Goal: Contribute content: Contribute content

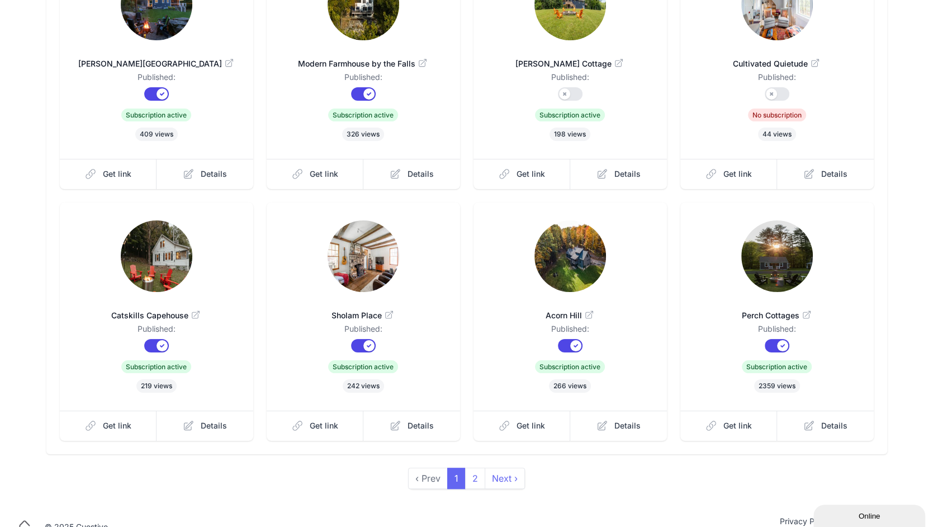
scroll to position [194, 0]
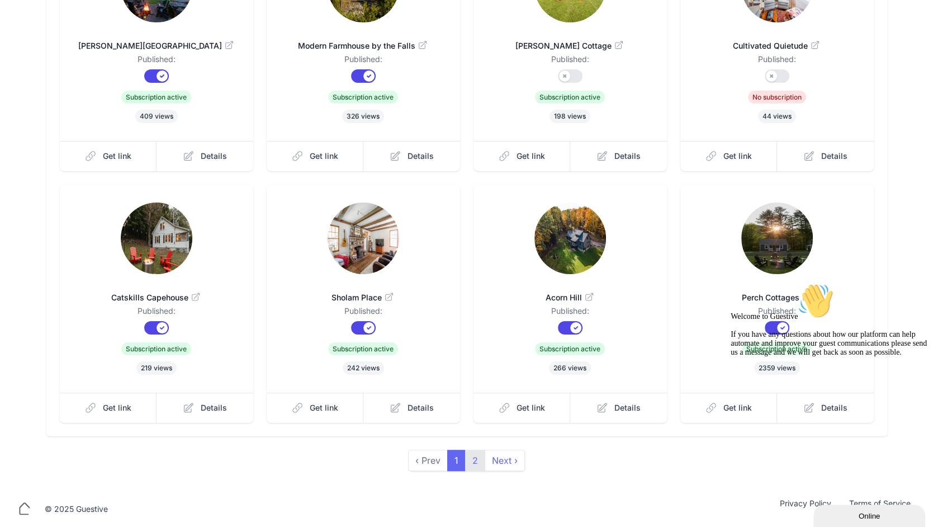
click at [482, 462] on link "2" at bounding box center [475, 459] width 20 height 21
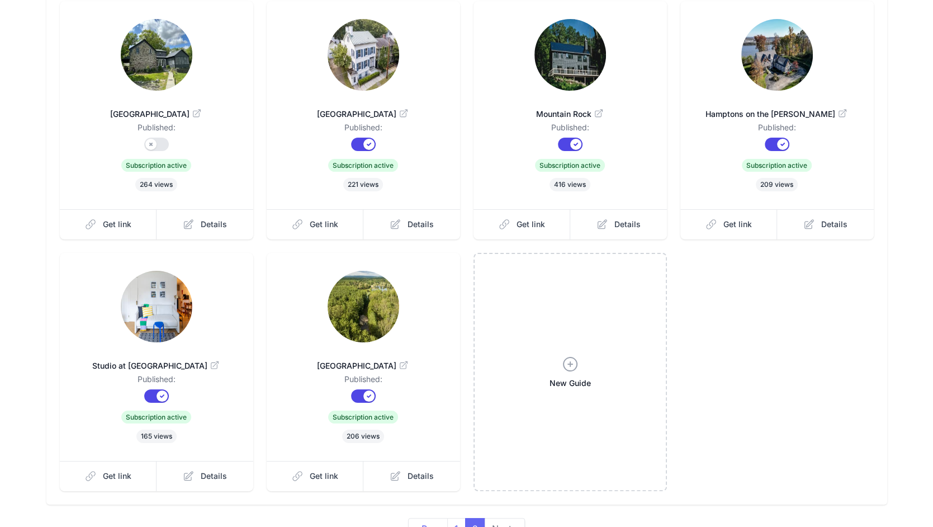
scroll to position [121, 0]
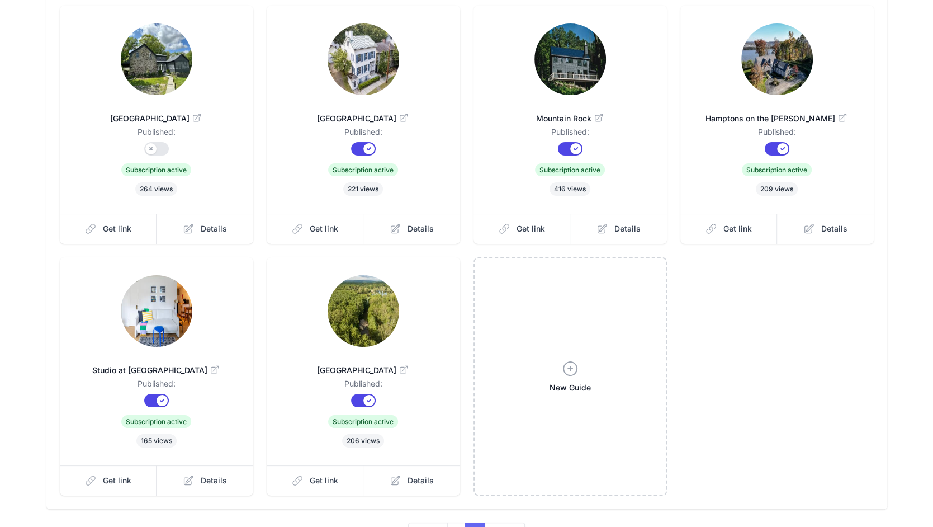
click at [153, 59] on img at bounding box center [157, 59] width 72 height 72
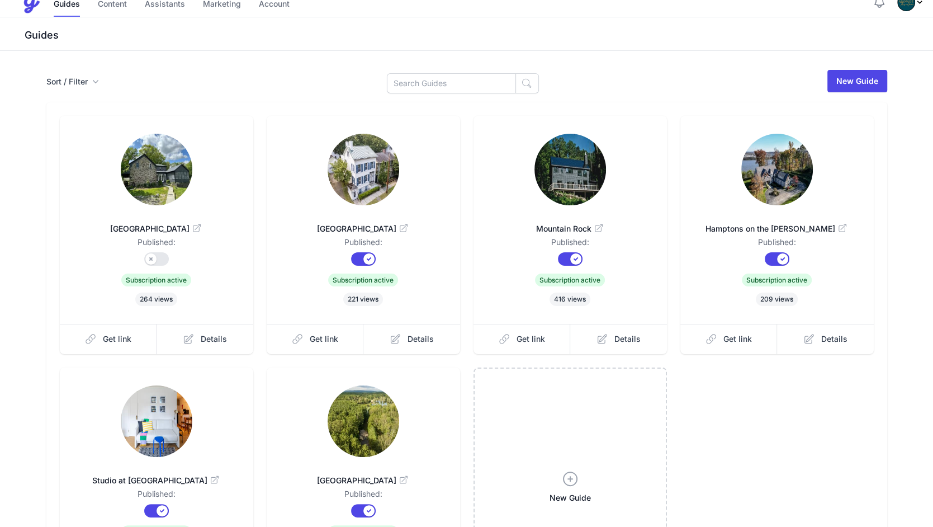
scroll to position [0, 0]
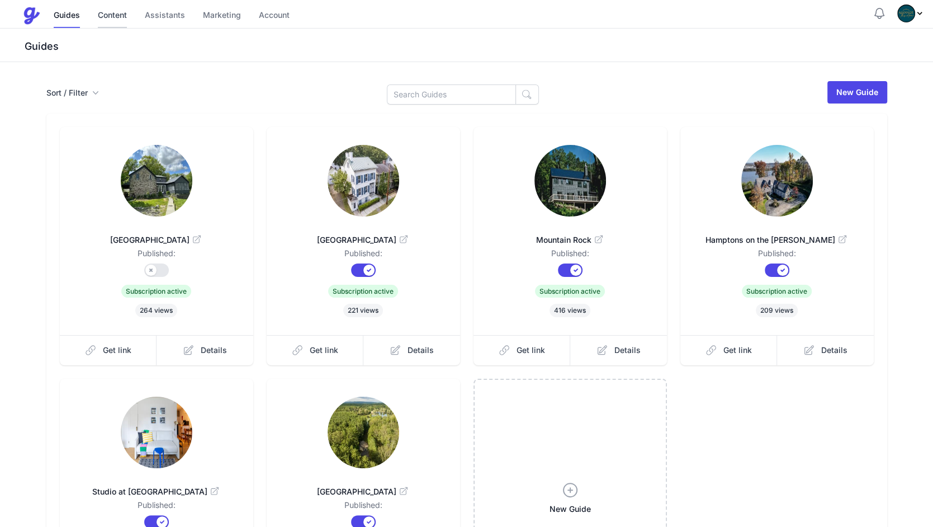
click at [118, 16] on link "Content" at bounding box center [112, 16] width 29 height 24
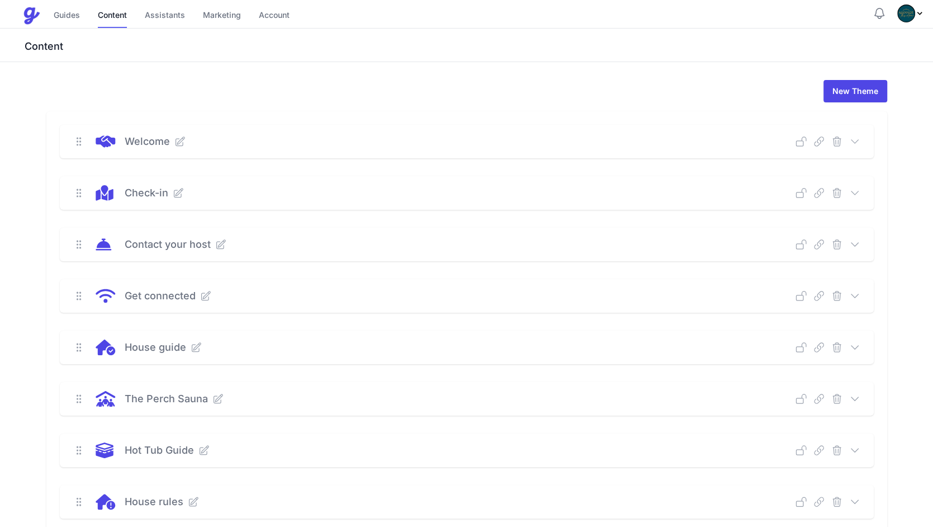
click at [853, 291] on icon at bounding box center [854, 295] width 11 height 11
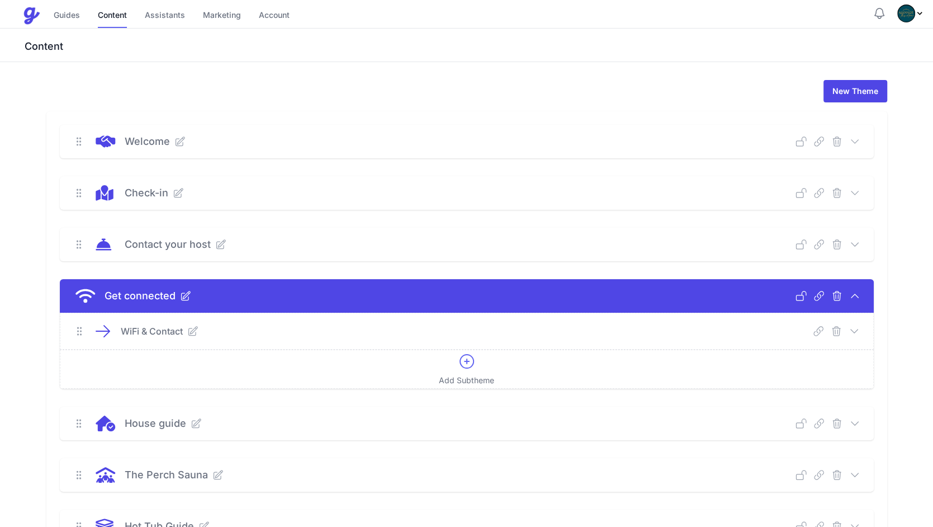
click at [854, 325] on icon at bounding box center [854, 330] width 11 height 11
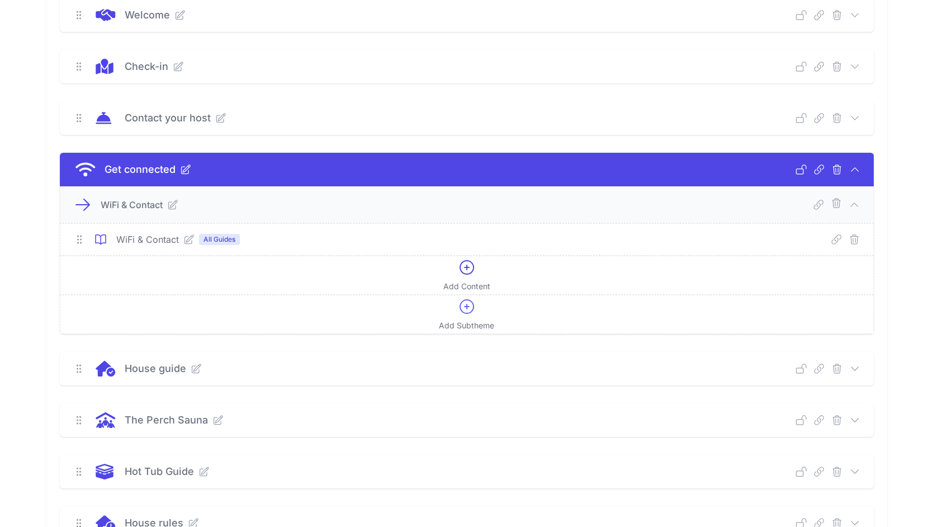
scroll to position [127, 0]
click at [151, 236] on p "WiFi & Contact" at bounding box center [147, 238] width 63 height 13
click at [216, 235] on span "All Guides" at bounding box center [219, 238] width 41 height 11
click at [463, 245] on div "WiFi & Contact All Guides Deep Link Select a guide and copy the deep link to se…" at bounding box center [466, 238] width 813 height 31
click at [464, 267] on icon at bounding box center [467, 267] width 18 height 18
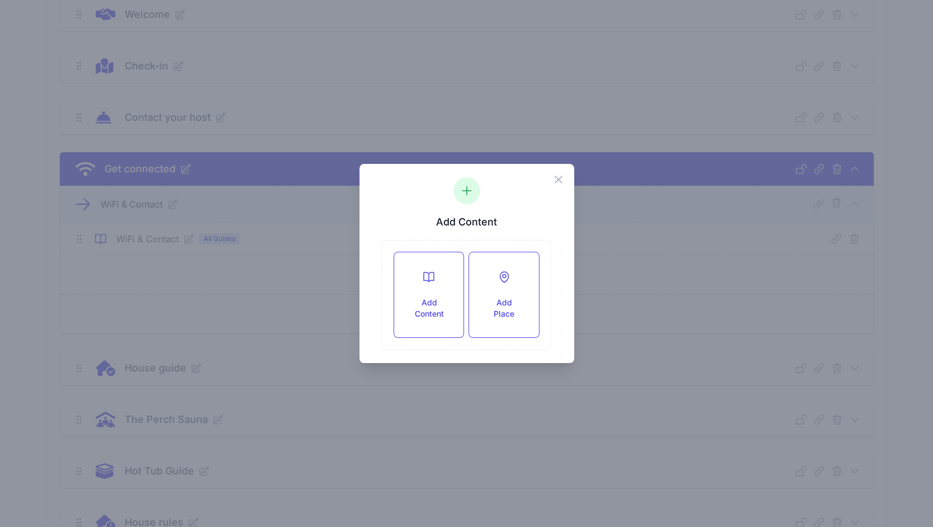
click at [222, 290] on div "Close Add Content Add Content Add Place" at bounding box center [466, 263] width 933 height 527
click at [557, 187] on div "Close" at bounding box center [563, 177] width 22 height 26
click at [557, 184] on icon "button" at bounding box center [558, 179] width 13 height 13
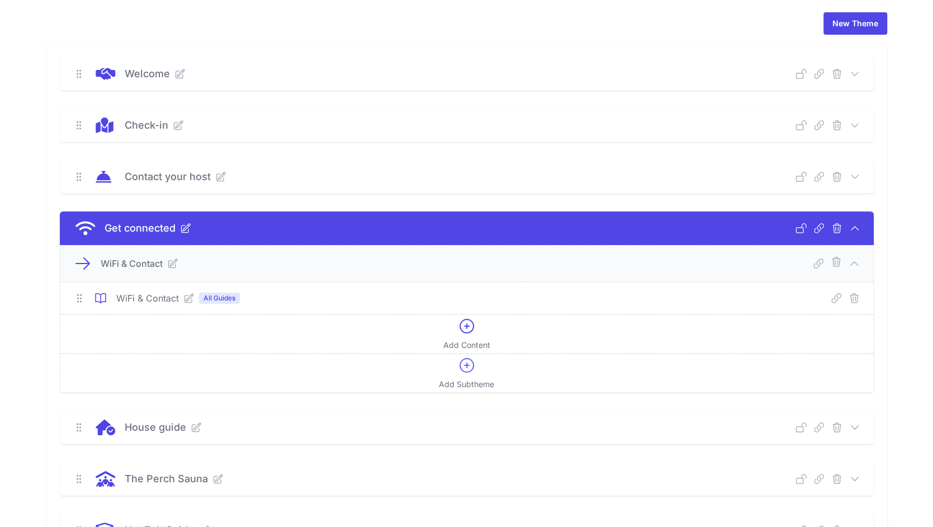
scroll to position [70, 0]
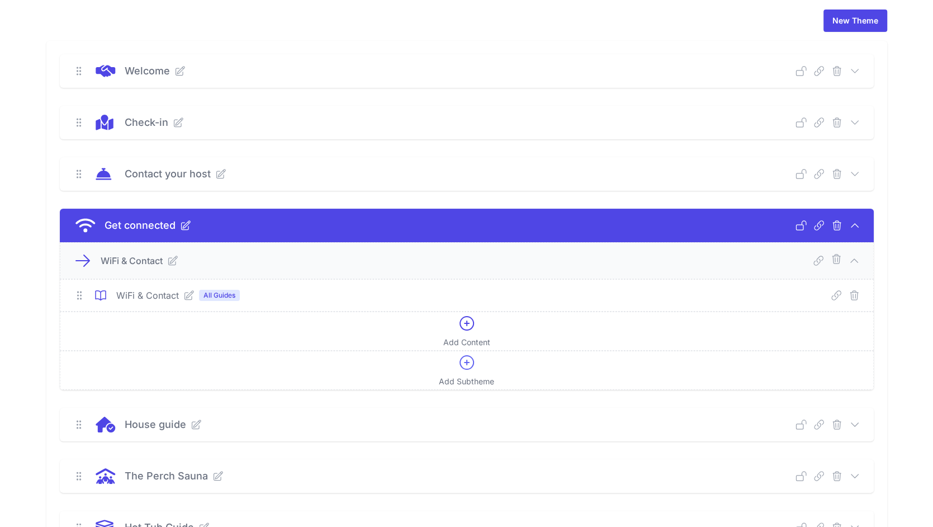
click at [171, 263] on icon at bounding box center [172, 260] width 11 height 11
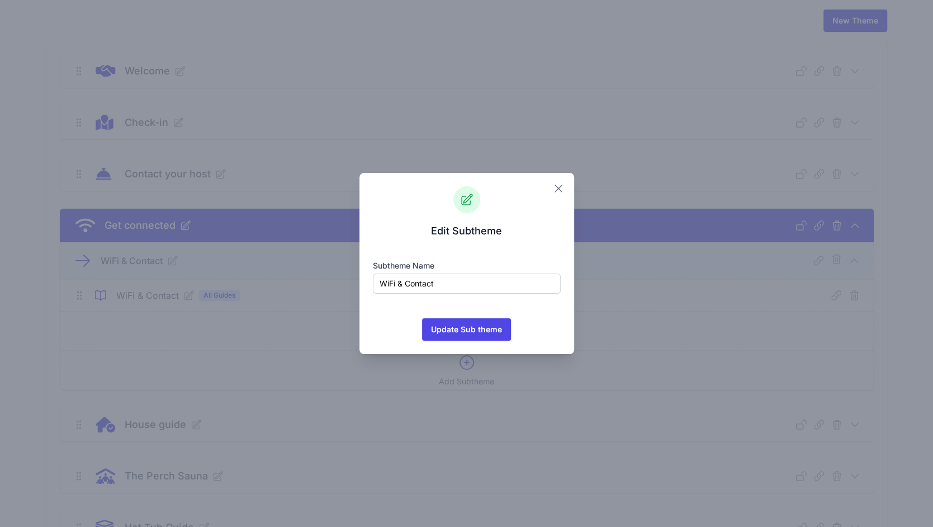
click at [555, 184] on icon "button" at bounding box center [558, 188] width 13 height 13
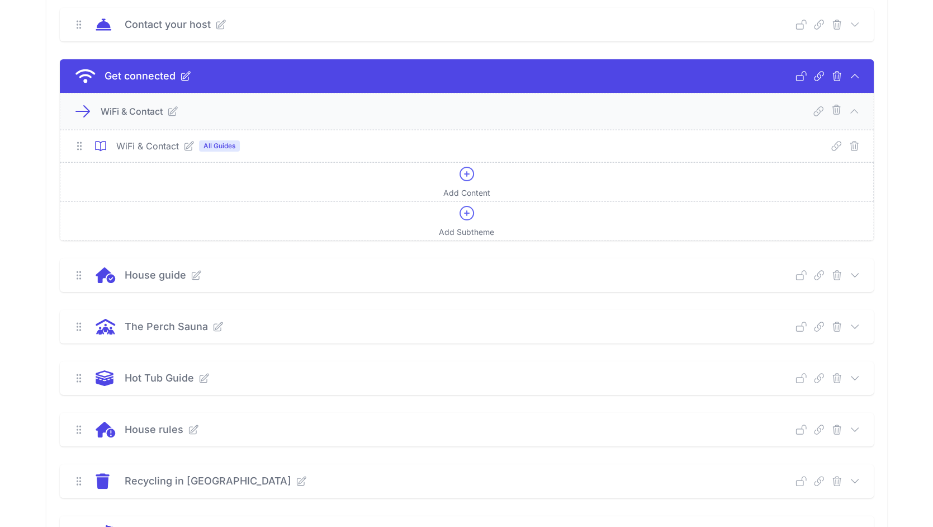
scroll to position [222, 0]
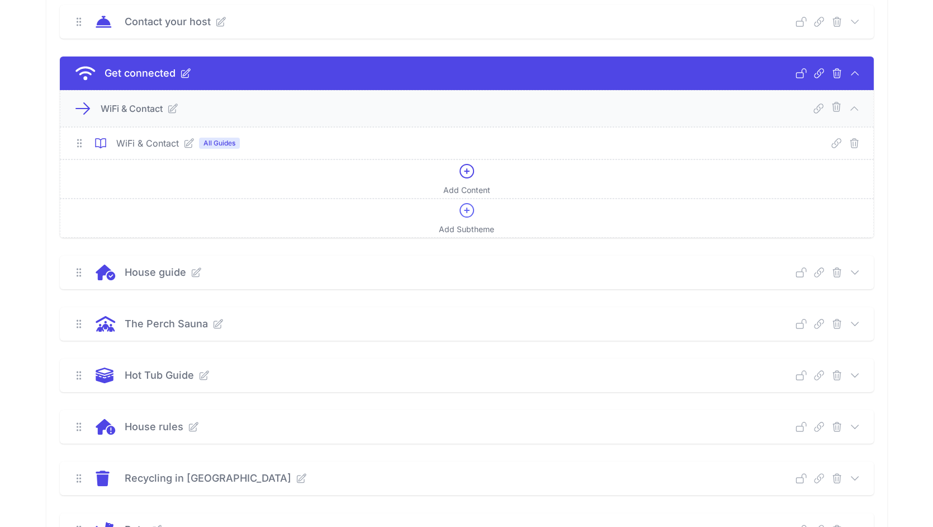
click at [856, 321] on icon at bounding box center [854, 322] width 7 height 3
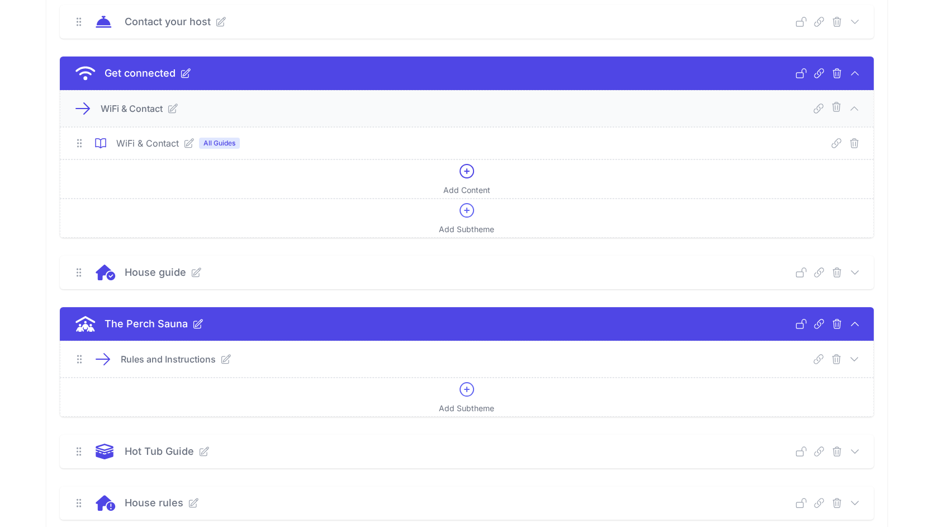
click at [221, 354] on icon at bounding box center [225, 358] width 9 height 9
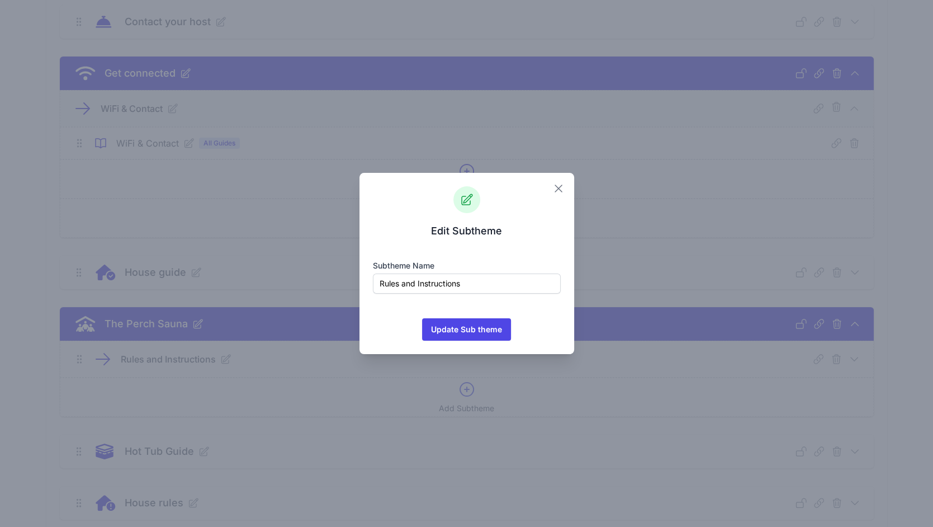
click at [558, 190] on icon "button" at bounding box center [558, 188] width 13 height 13
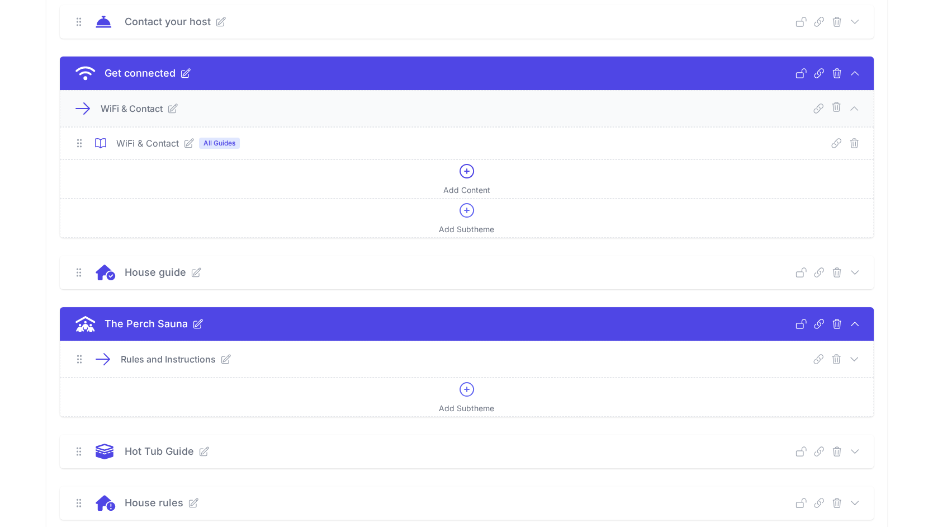
click at [853, 357] on icon at bounding box center [853, 358] width 7 height 3
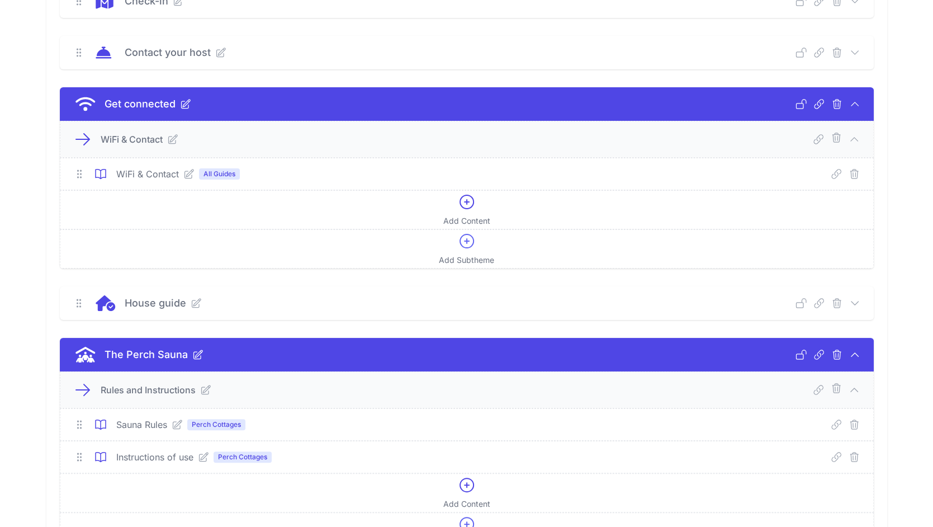
scroll to position [168, 0]
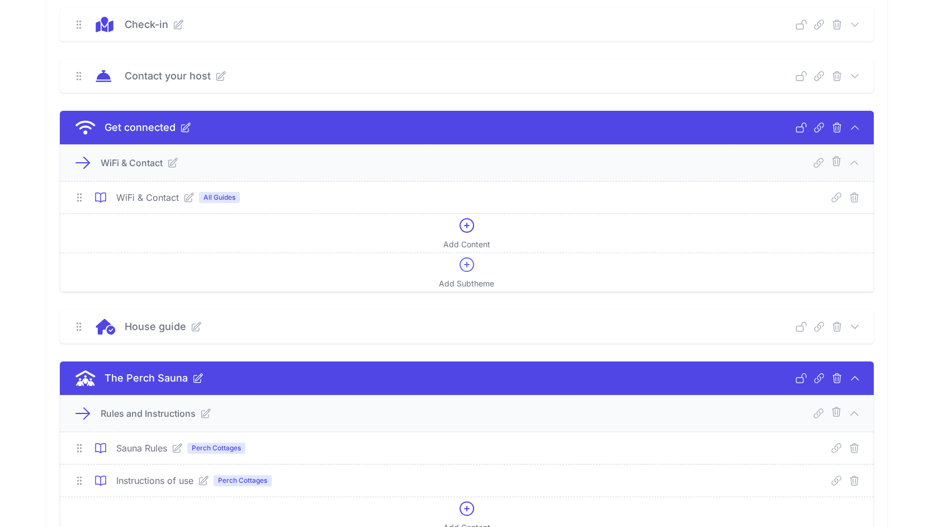
click at [212, 197] on span "All Guides" at bounding box center [219, 197] width 41 height 11
click at [190, 197] on icon at bounding box center [188, 197] width 11 height 11
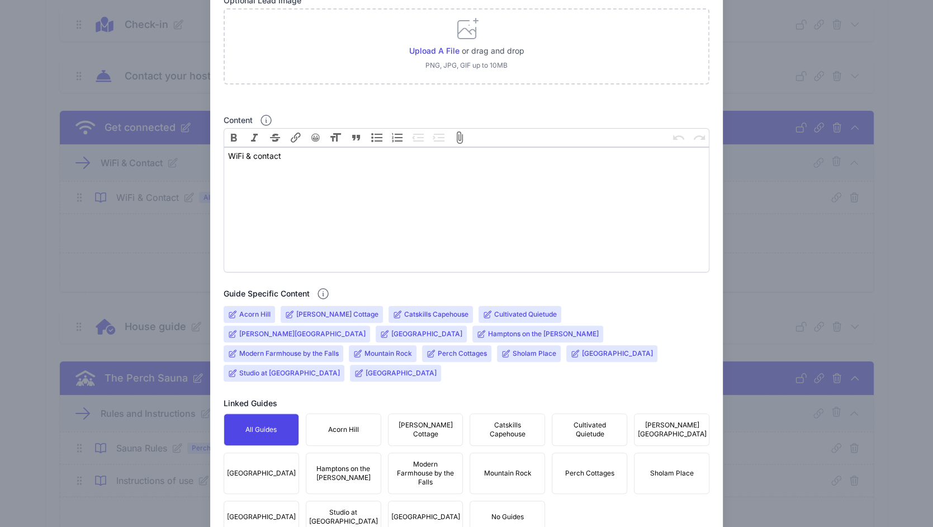
scroll to position [211, 0]
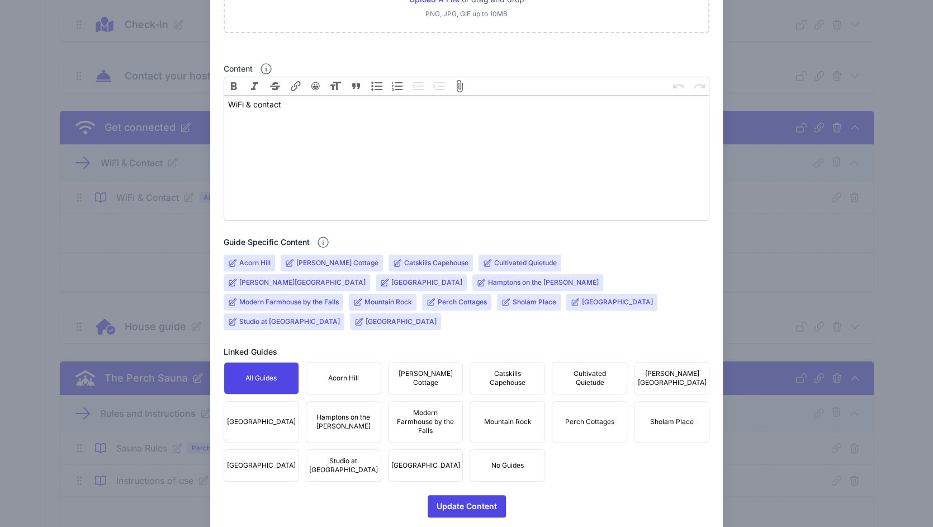
click at [334, 373] on span "Acorn Hill" at bounding box center [343, 377] width 31 height 9
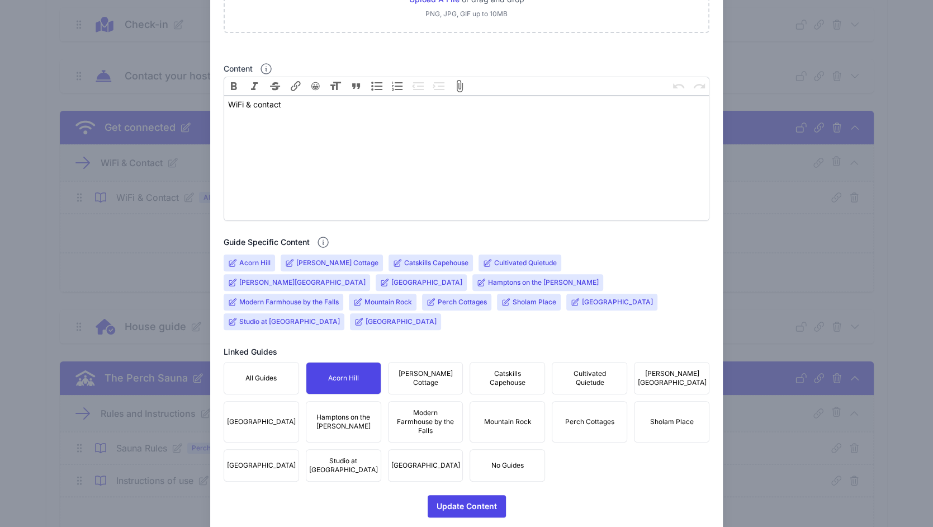
click at [424, 371] on button "Brandy Brook Cottage" at bounding box center [425, 378] width 75 height 32
click at [456, 362] on button "Brandy Brook Cottage" at bounding box center [425, 378] width 75 height 32
click at [793, 236] on div "Close Edit Content Content title WiFi & Contact Optional Lead Image Upload a fi…" at bounding box center [466, 168] width 933 height 759
click at [195, 166] on div "Close Edit Content Content title WiFi & Contact Optional Lead Image Upload a fi…" at bounding box center [466, 168] width 933 height 759
click at [750, 245] on div "Close Edit Content Content title WiFi & Contact Optional Lead Image Upload a fi…" at bounding box center [466, 168] width 933 height 759
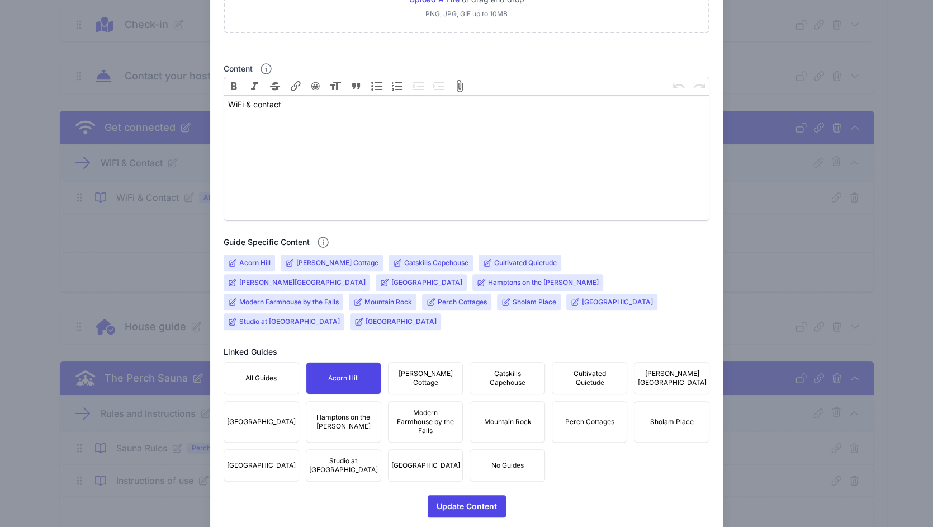
click at [253, 417] on span "[GEOGRAPHIC_DATA]" at bounding box center [261, 421] width 69 height 9
click at [755, 346] on div "Close Edit Content Content title WiFi & Contact Optional Lead Image Upload a fi…" at bounding box center [466, 168] width 933 height 759
click at [153, 162] on div "Close Edit Content Content title WiFi & Contact Optional Lead Image Upload a fi…" at bounding box center [466, 168] width 933 height 759
click at [356, 373] on span "Acorn Hill" at bounding box center [343, 377] width 31 height 9
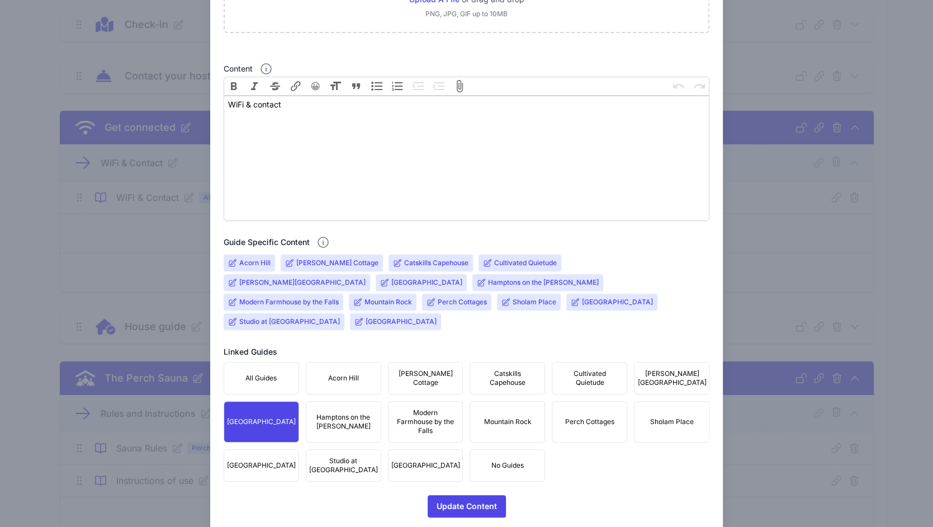
click at [282, 417] on span "[GEOGRAPHIC_DATA]" at bounding box center [261, 421] width 69 height 9
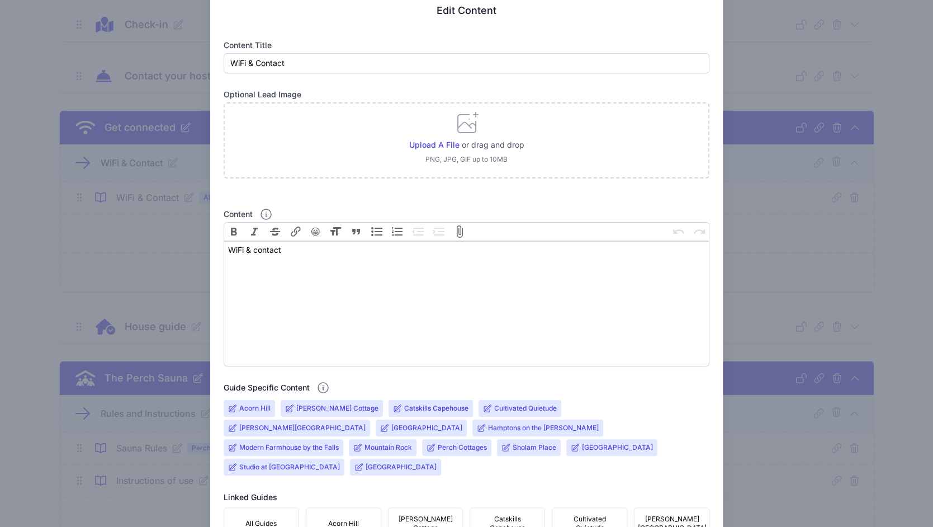
scroll to position [65, 0]
click at [143, 233] on div "Close Edit Content Content title WiFi & Contact Optional Lead Image Upload a fi…" at bounding box center [466, 314] width 933 height 759
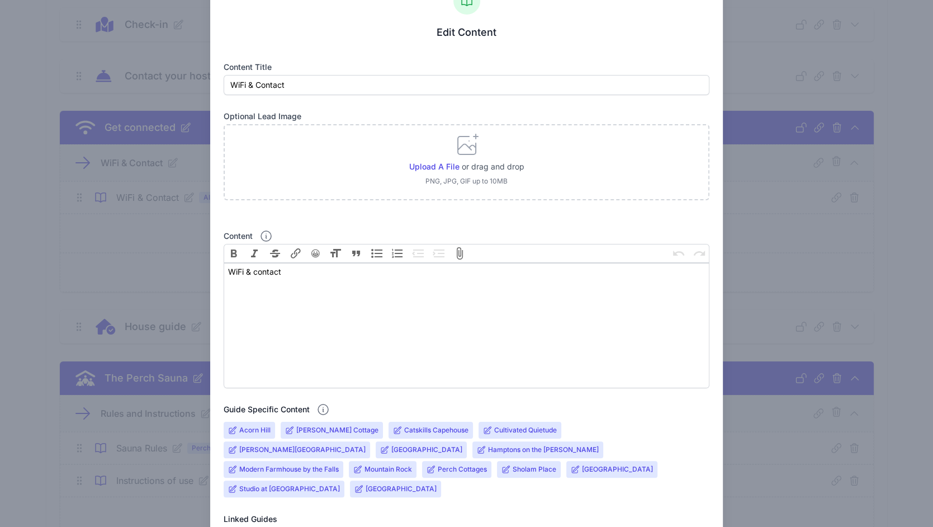
scroll to position [0, 0]
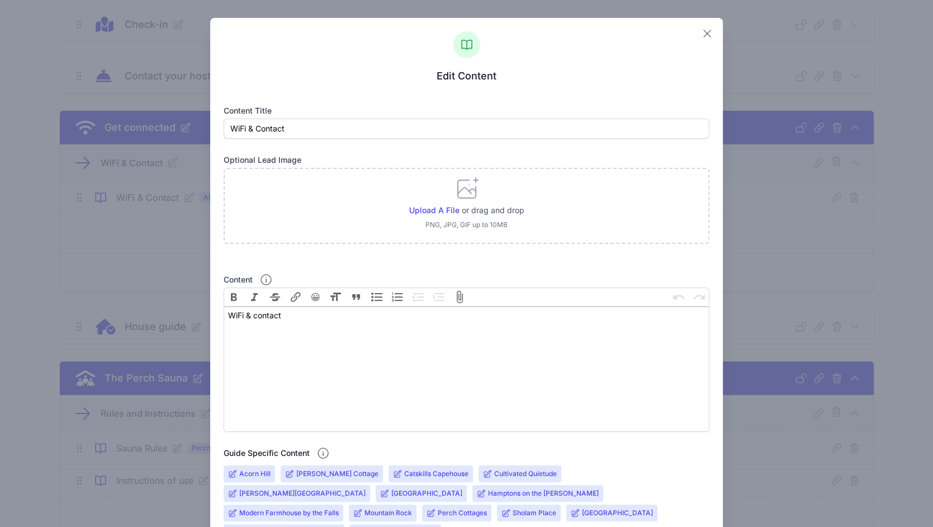
click at [707, 35] on icon "button" at bounding box center [706, 33] width 13 height 13
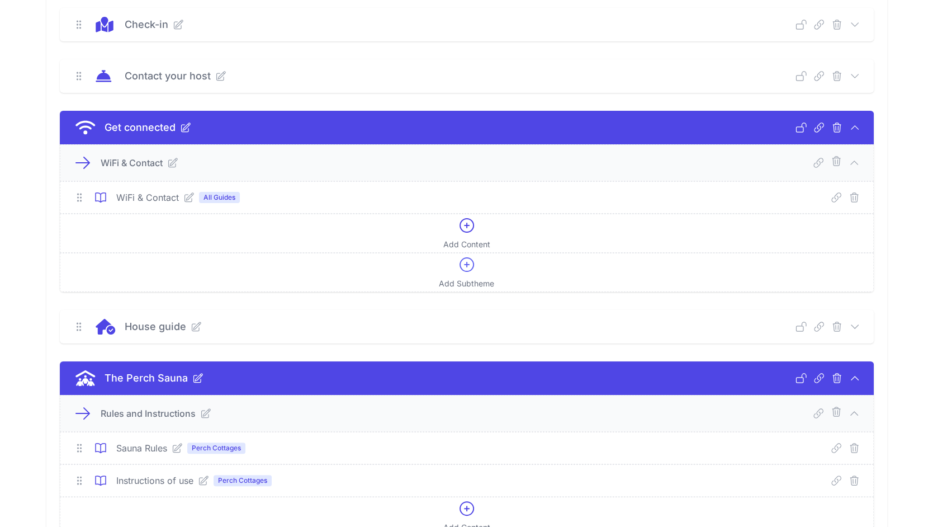
click at [183, 200] on icon at bounding box center [188, 197] width 11 height 11
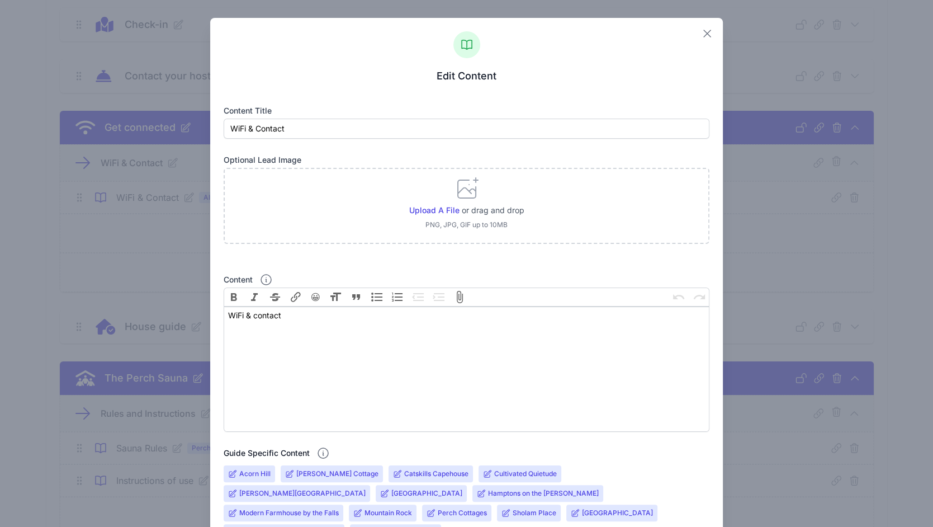
click at [703, 31] on icon "button" at bounding box center [706, 33] width 13 height 13
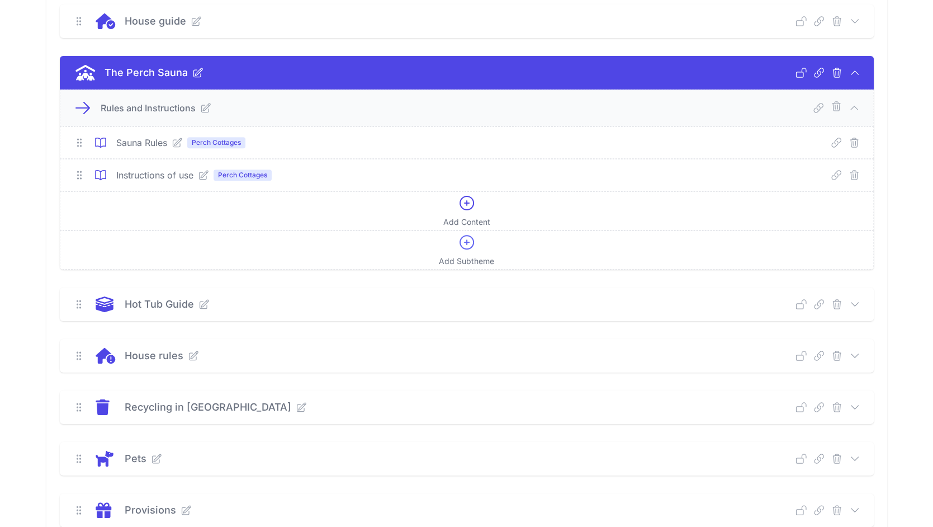
scroll to position [439, 0]
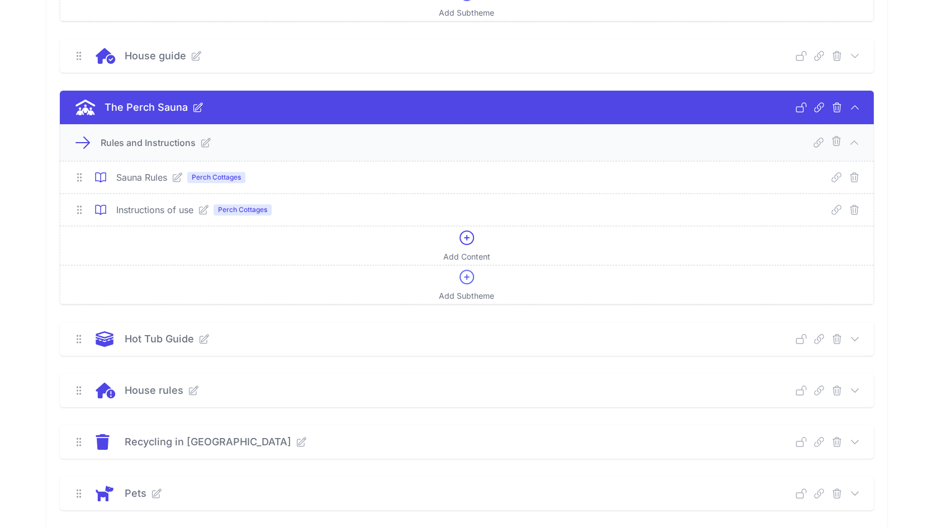
click at [850, 102] on icon at bounding box center [854, 107] width 11 height 11
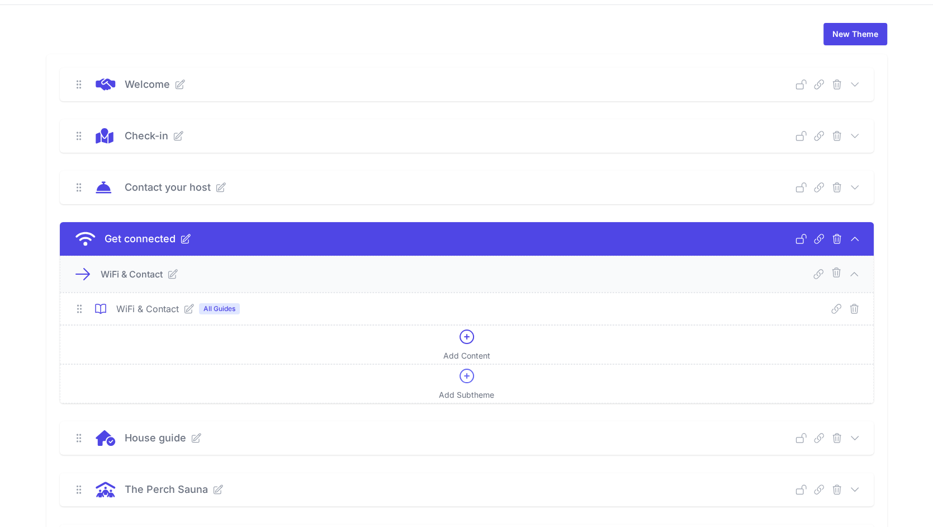
scroll to position [0, 0]
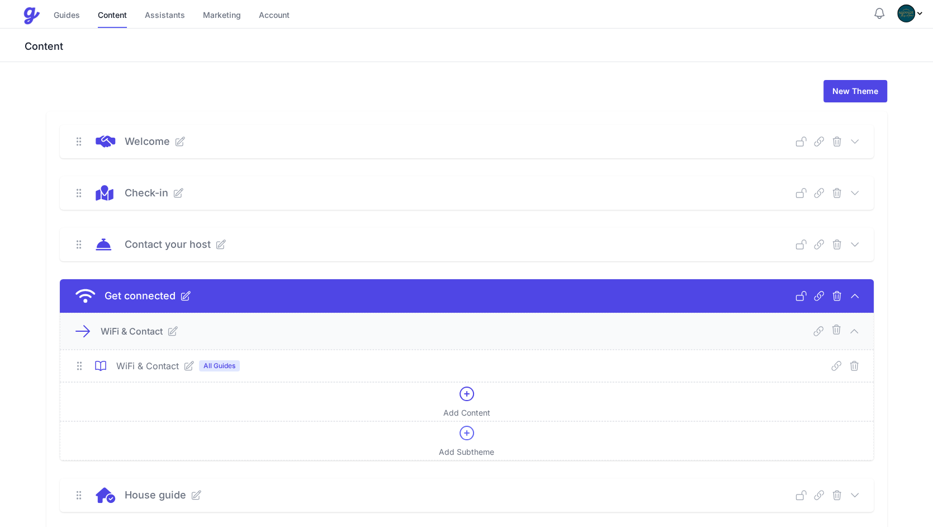
click at [187, 362] on icon at bounding box center [188, 365] width 11 height 11
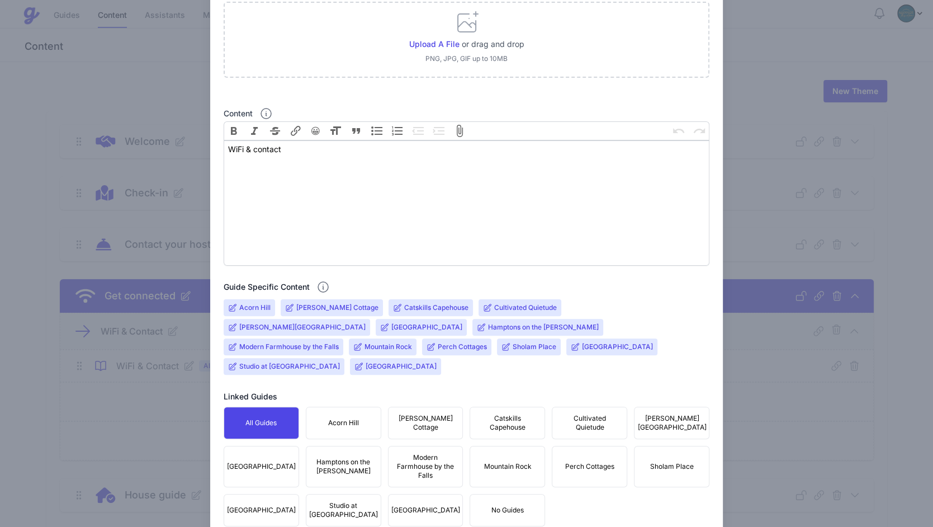
scroll to position [167, 0]
click at [278, 461] on span "[GEOGRAPHIC_DATA]" at bounding box center [261, 465] width 69 height 9
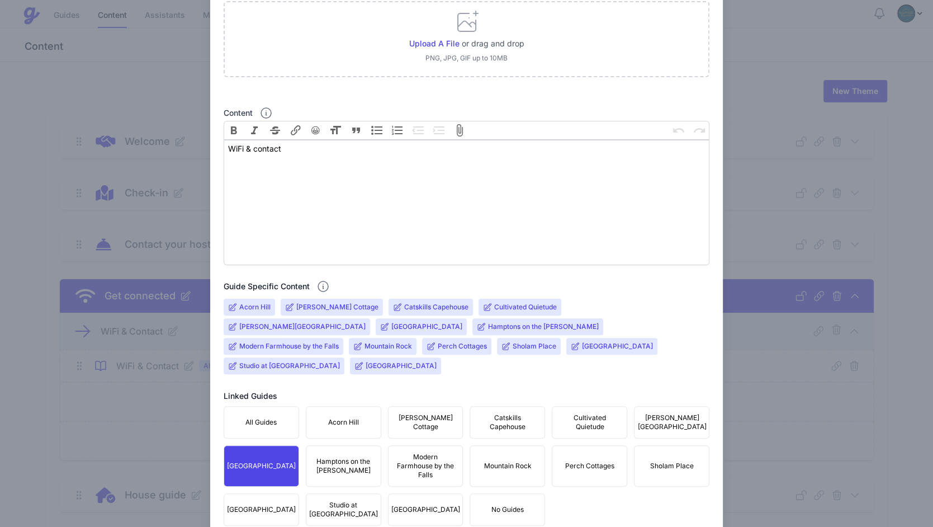
click at [257, 302] on input "Acorn Hill" at bounding box center [254, 306] width 31 height 9
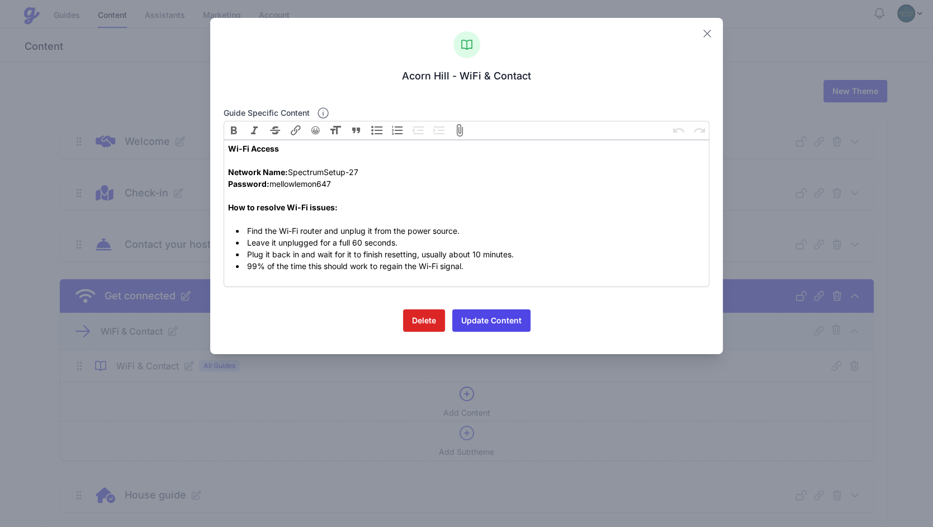
click at [706, 35] on icon at bounding box center [707, 33] width 7 height 7
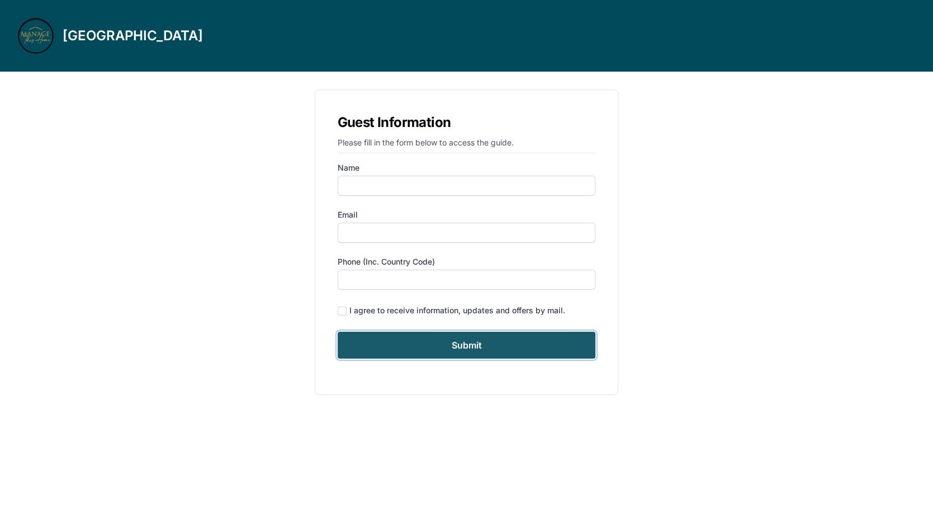
click at [514, 354] on input "Submit" at bounding box center [467, 345] width 258 height 27
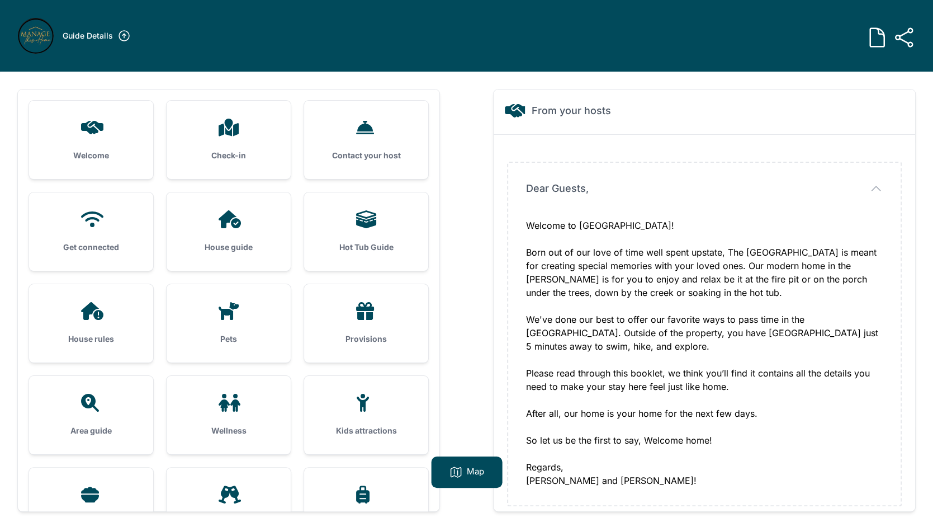
click at [145, 238] on div "Get connected" at bounding box center [91, 231] width 124 height 78
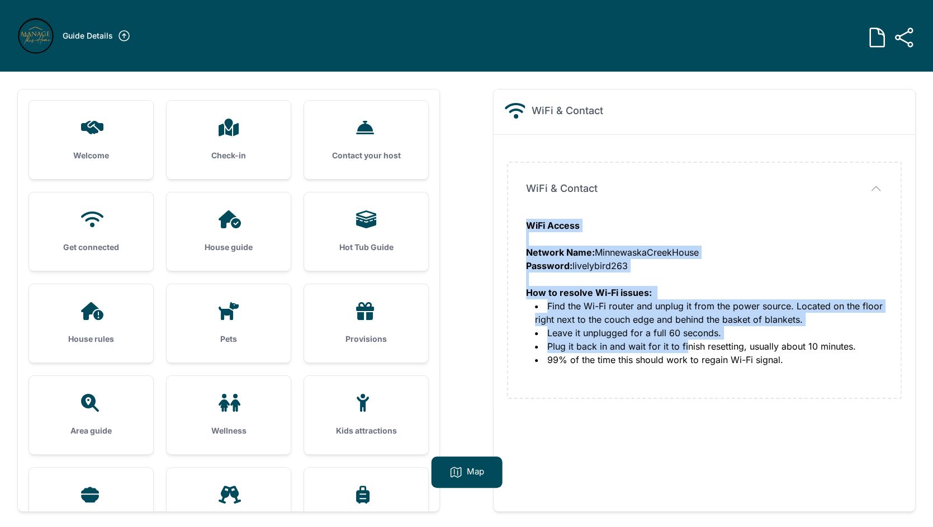
drag, startPoint x: 528, startPoint y: 222, endPoint x: 685, endPoint y: 347, distance: 200.6
click at [685, 347] on div "WiFi Access Network Name: MinnewaskaCreekHouse Password: livelybird263 How to r…" at bounding box center [704, 299] width 357 height 161
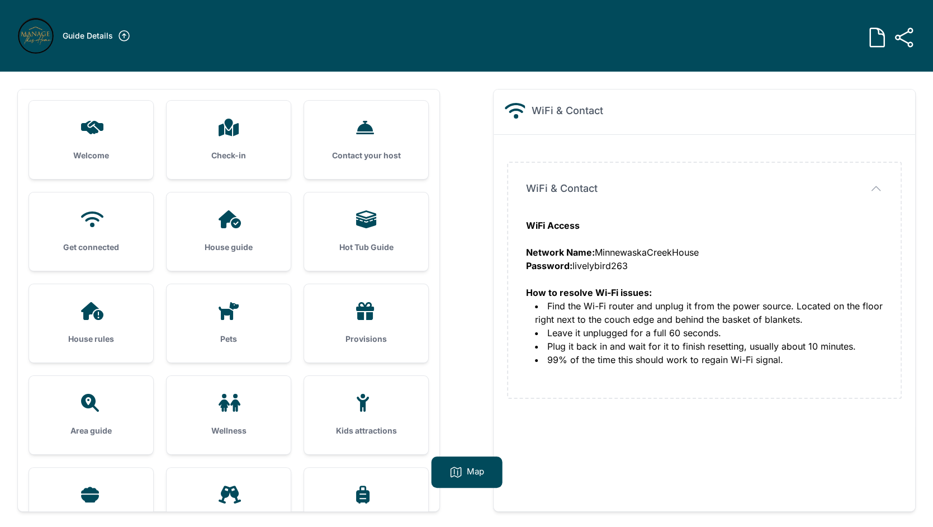
click at [772, 362] on li "99% of the time this should work to regain Wi-Fi signal." at bounding box center [709, 359] width 348 height 13
drag, startPoint x: 787, startPoint y: 364, endPoint x: 629, endPoint y: 299, distance: 170.5
click at [629, 299] on ul "Find the Wi-Fi router and unplug it from the power source. Located on the floor…" at bounding box center [704, 332] width 357 height 67
click at [599, 267] on div "WiFi Access Network Name: MinnewaskaCreekHouse Password: livelybird263 How to r…" at bounding box center [704, 259] width 357 height 81
click at [538, 247] on strong "Network Name:" at bounding box center [560, 252] width 69 height 11
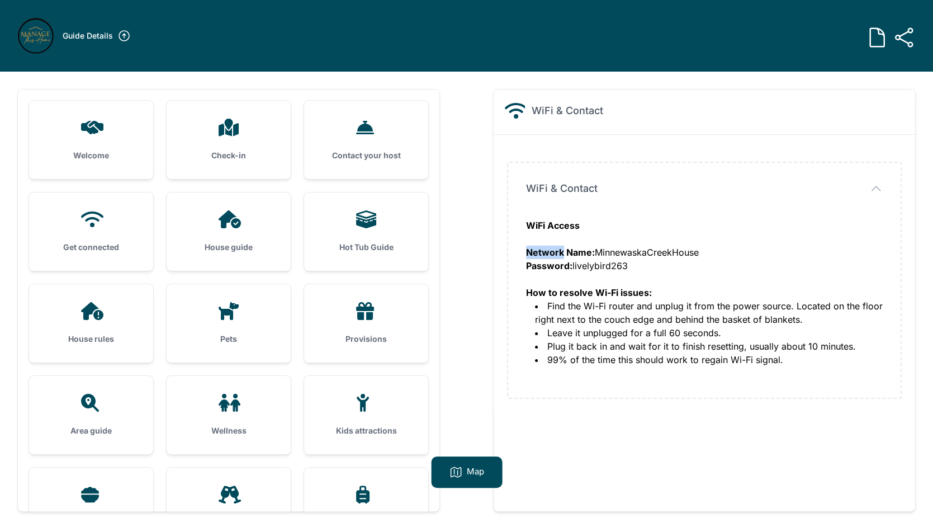
click at [538, 247] on strong "Network Name:" at bounding box center [560, 252] width 69 height 11
click at [547, 286] on div "WiFi Access Network Name: MinnewaskaCreekHouse Password: livelybird263 How to r…" at bounding box center [704, 259] width 357 height 81
click at [543, 293] on strong "How to resolve Wi-Fi issues:" at bounding box center [589, 292] width 126 height 11
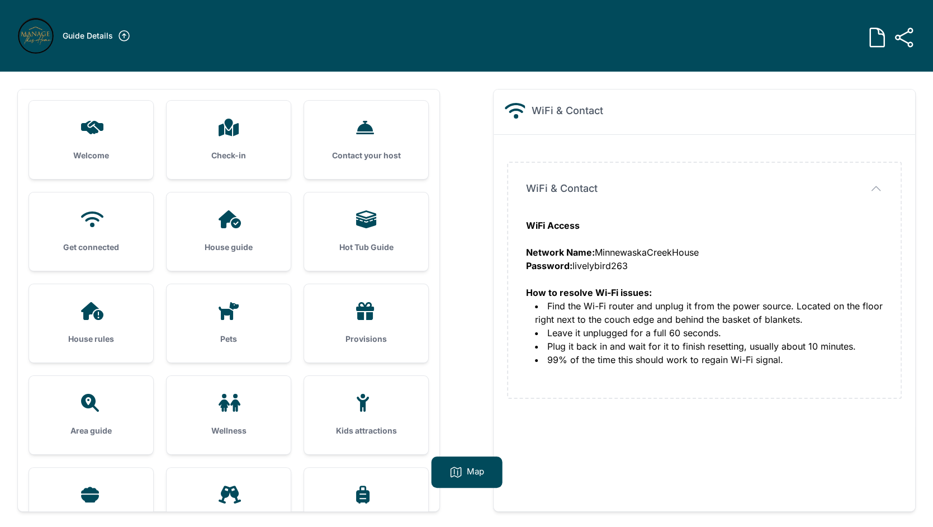
click at [543, 293] on strong "How to resolve Wi-Fi issues:" at bounding box center [589, 292] width 126 height 11
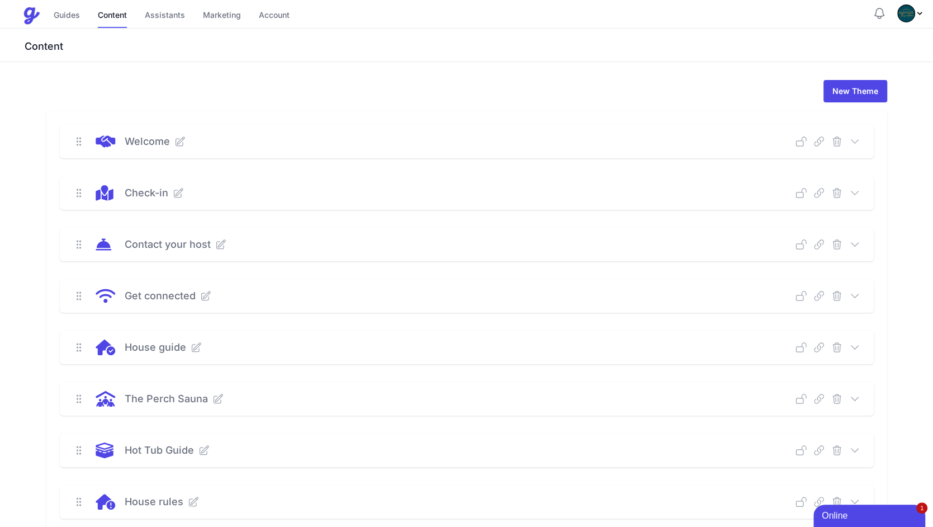
click at [851, 292] on icon at bounding box center [854, 295] width 11 height 11
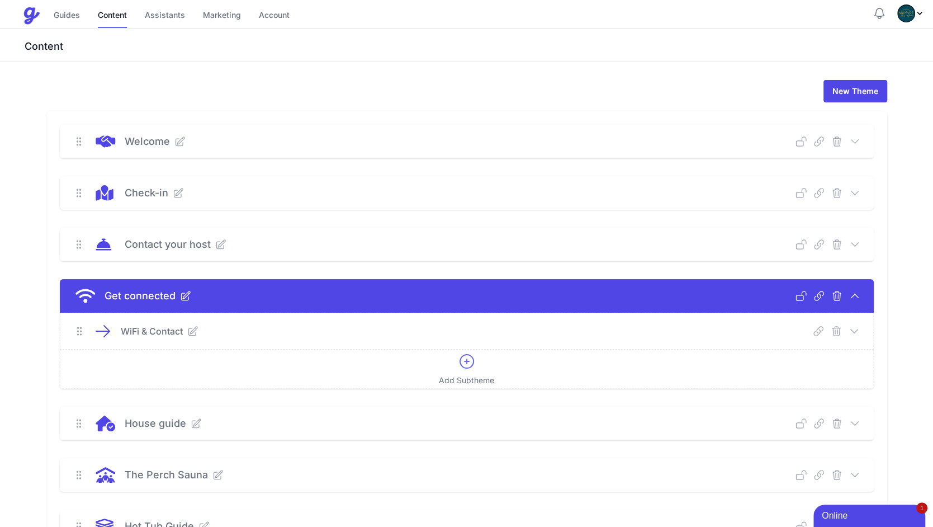
click at [853, 328] on icon at bounding box center [854, 330] width 11 height 11
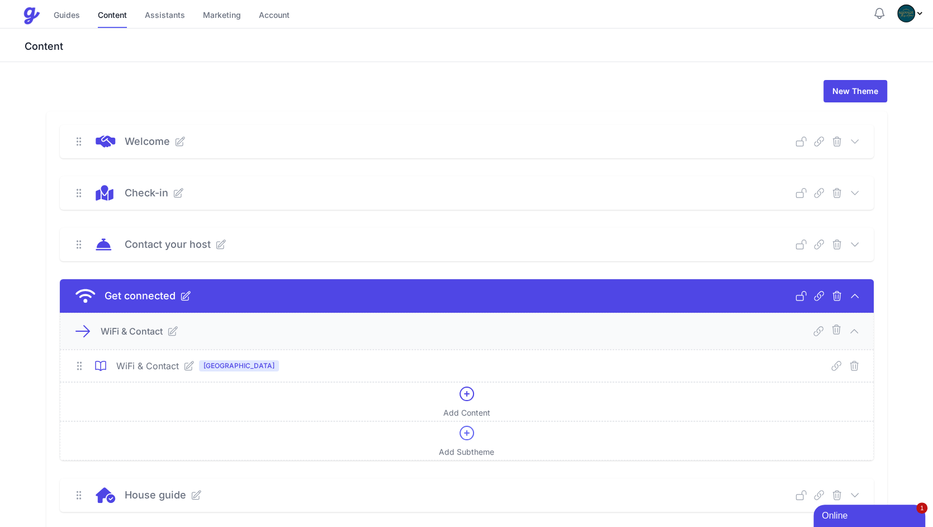
click at [186, 362] on icon at bounding box center [188, 365] width 11 height 11
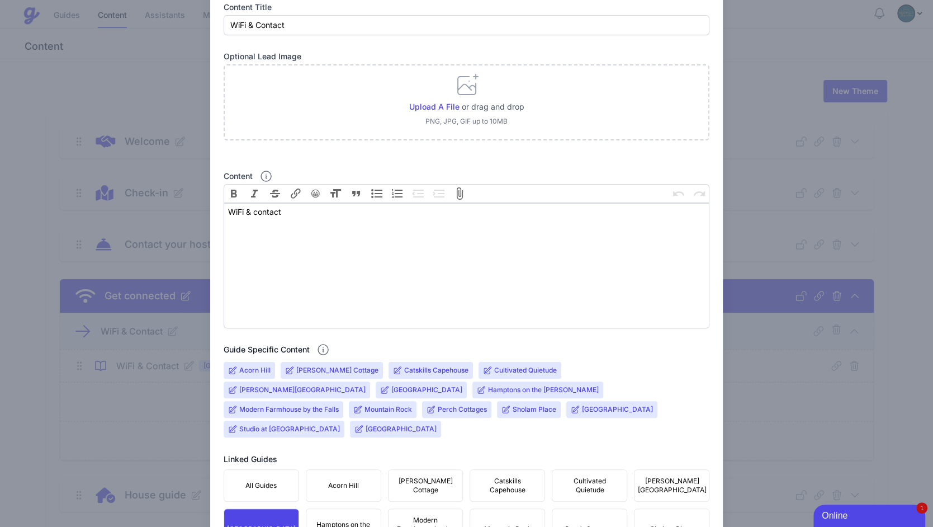
scroll to position [109, 0]
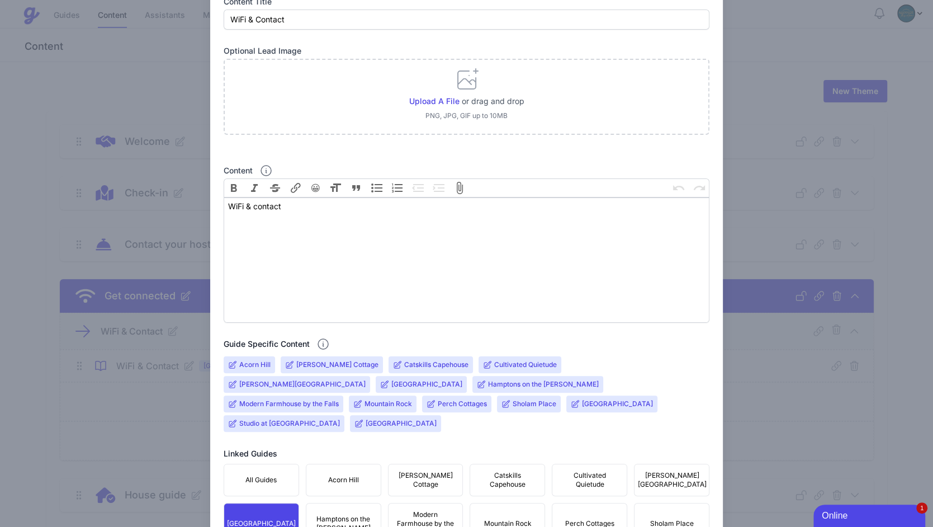
click at [391, 385] on input "[GEOGRAPHIC_DATA]" at bounding box center [426, 384] width 71 height 9
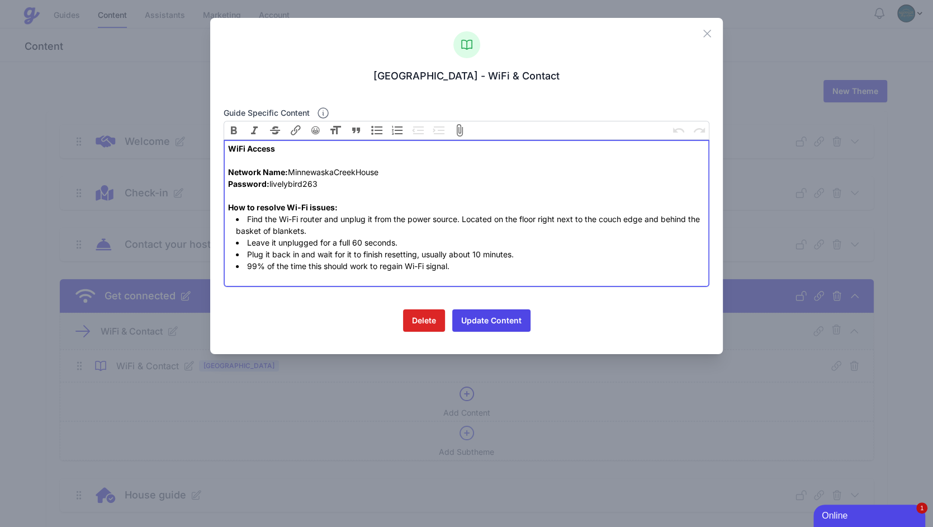
drag, startPoint x: 337, startPoint y: 183, endPoint x: 202, endPoint y: 169, distance: 135.4
click at [202, 169] on div "Close Deerfield Stone House - WiFi & Contact Guide specific content Bold Italic…" at bounding box center [466, 263] width 933 height 527
paste trix-editor
paste trix-editor "<div><strong>WiFi Access</strong><br><br>NETWORK: DeerfieldFarm PASSWORD: 800Qu…"
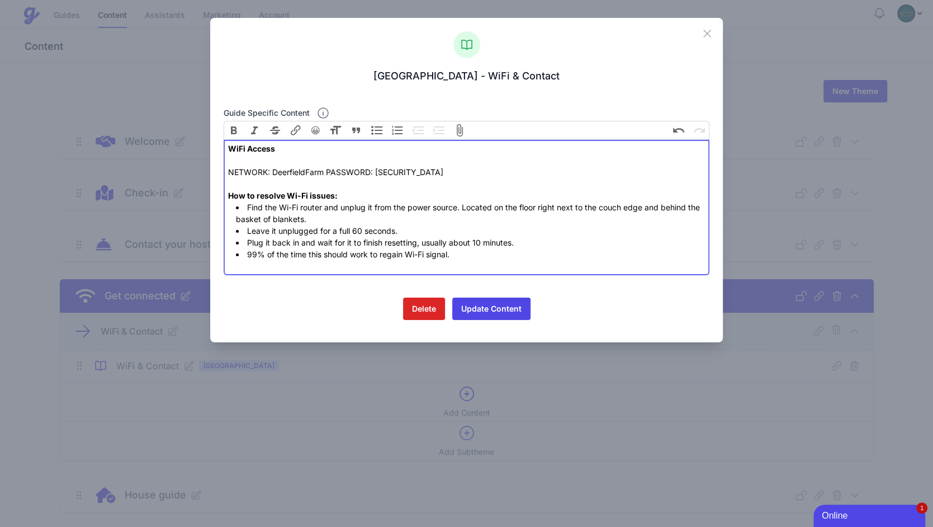
click at [329, 172] on div "WiFi Access NETWORK: DeerfieldFarm PASSWORD: 800Queens How to resolve Wi-Fi iss…" at bounding box center [466, 172] width 477 height 59
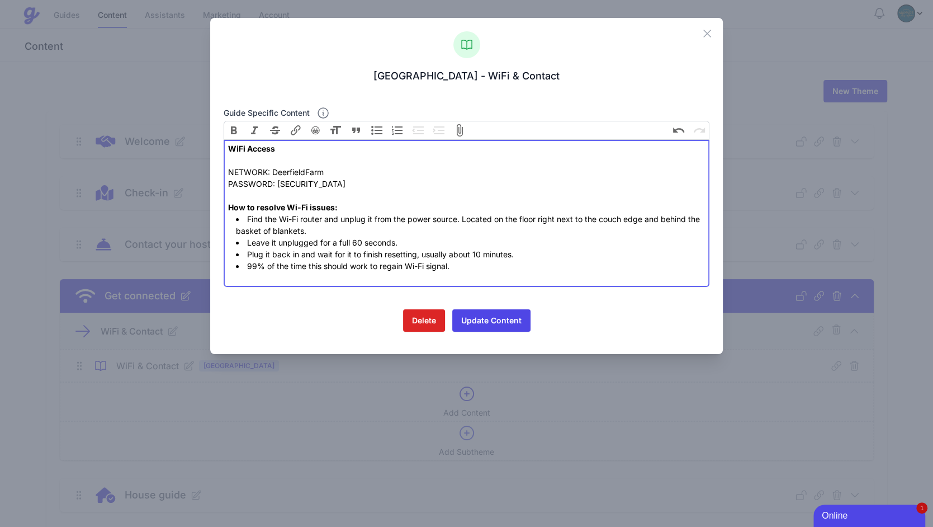
click at [240, 174] on div "WiFi Access NETWORK: DeerfieldFarm PASSWORD: 800Queens How to resolve Wi-Fi iss…" at bounding box center [466, 178] width 477 height 70
click at [246, 174] on div "WiFi Access NETWORK: DeerfieldFarm PASSWORD: 800Queens How to resolve Wi-Fi iss…" at bounding box center [466, 178] width 477 height 70
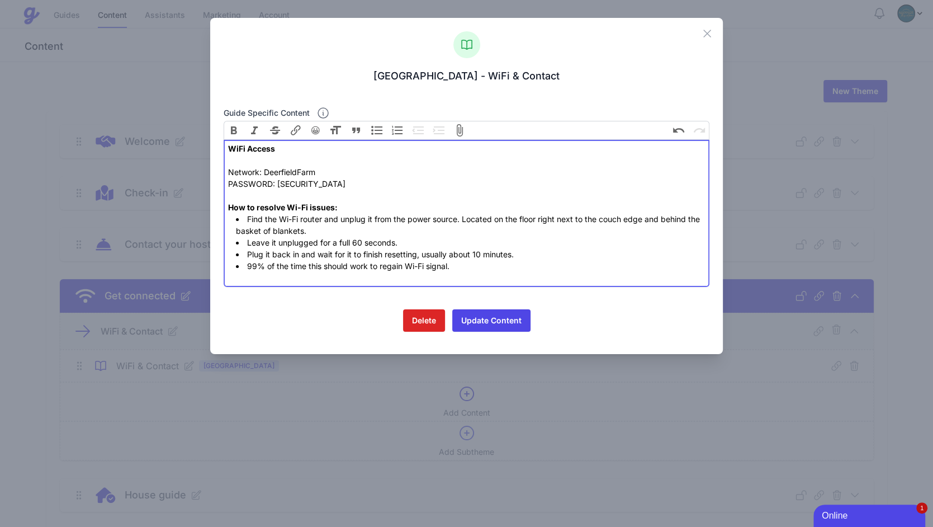
click at [254, 184] on div "WiFi Access Network: DeerfieldFarm PASSWORD: 800Queens How to resolve Wi-Fi iss…" at bounding box center [466, 178] width 477 height 70
type trix-editor "<div><strong>WiFi Access</strong><br><br>Network: DeerfieldFarm <br>Password: 8…"
drag, startPoint x: 318, startPoint y: 184, endPoint x: 212, endPoint y: 176, distance: 105.4
click at [212, 176] on div "Close Deerfield Stone House - WiFi & Contact Guide specific content Bold Italic…" at bounding box center [466, 186] width 513 height 336
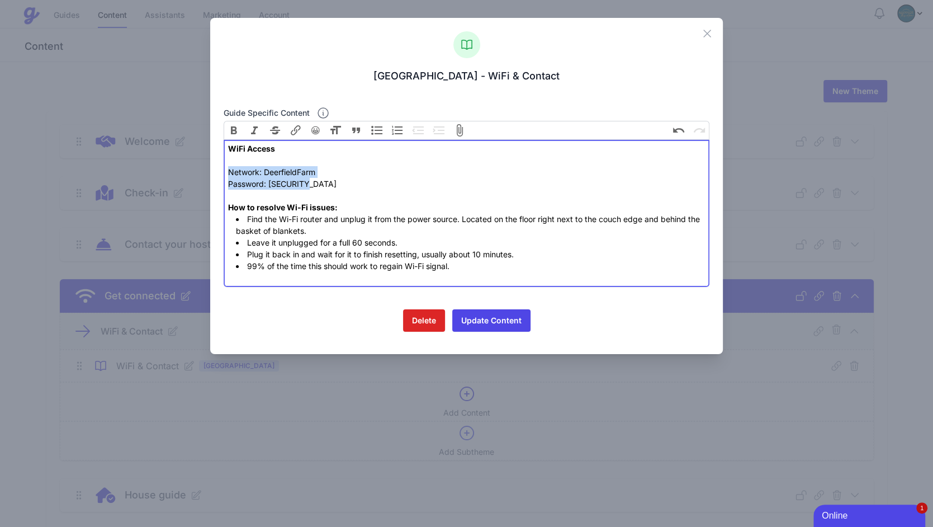
click at [274, 169] on div "WiFi Access Network: DeerfieldFarm Password: 800Queens How to resolve Wi-Fi iss…" at bounding box center [466, 178] width 477 height 70
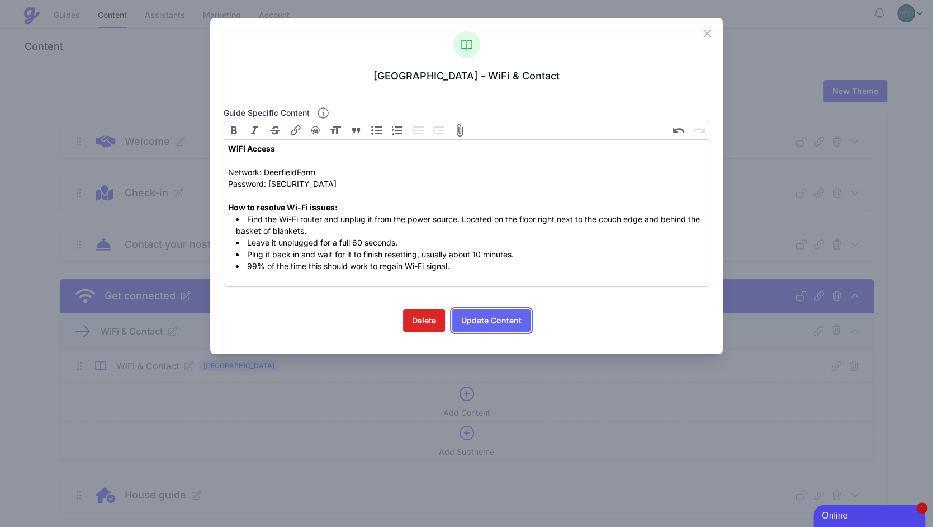
click at [484, 321] on button "Update Content" at bounding box center [491, 320] width 78 height 22
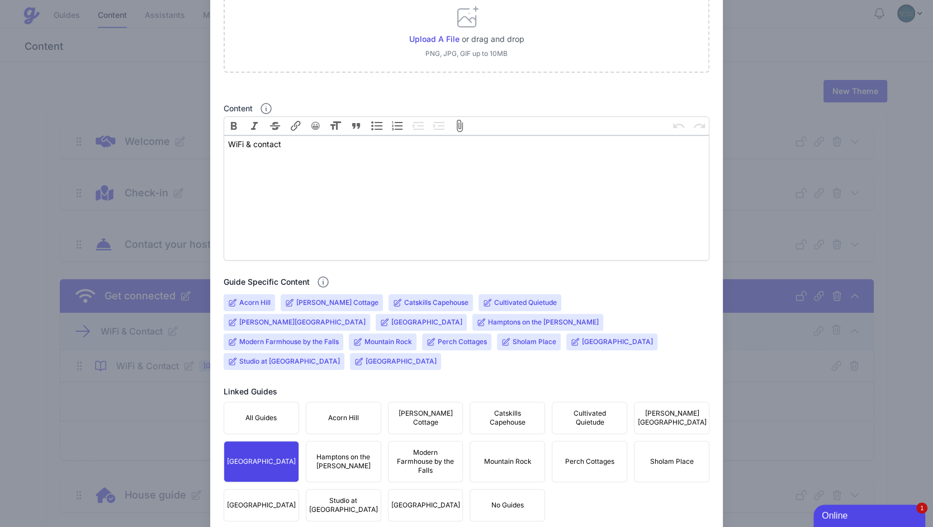
scroll to position [211, 0]
